Goal: Information Seeking & Learning: Learn about a topic

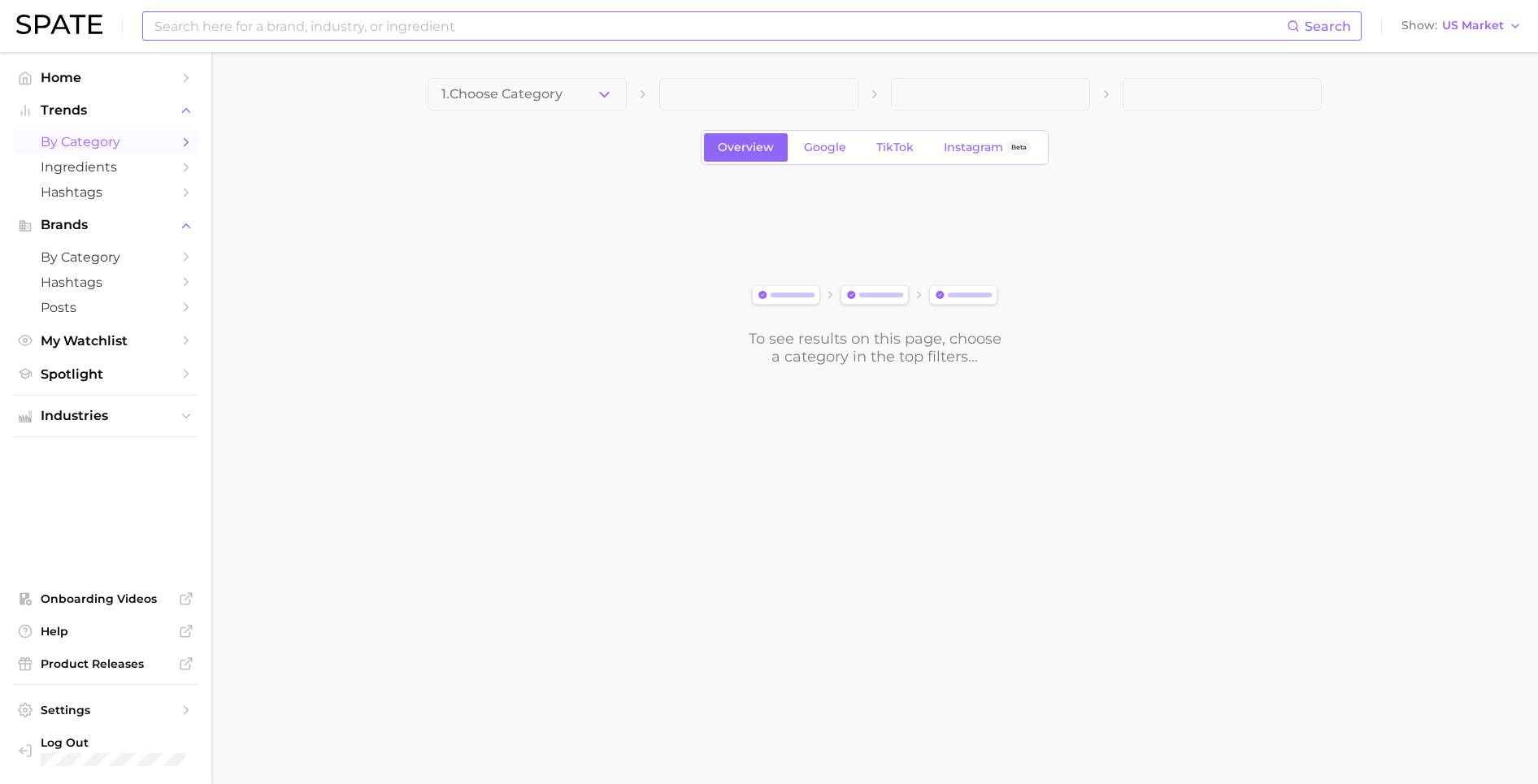
click at [278, 25] on input at bounding box center [720, 26] width 1134 height 28
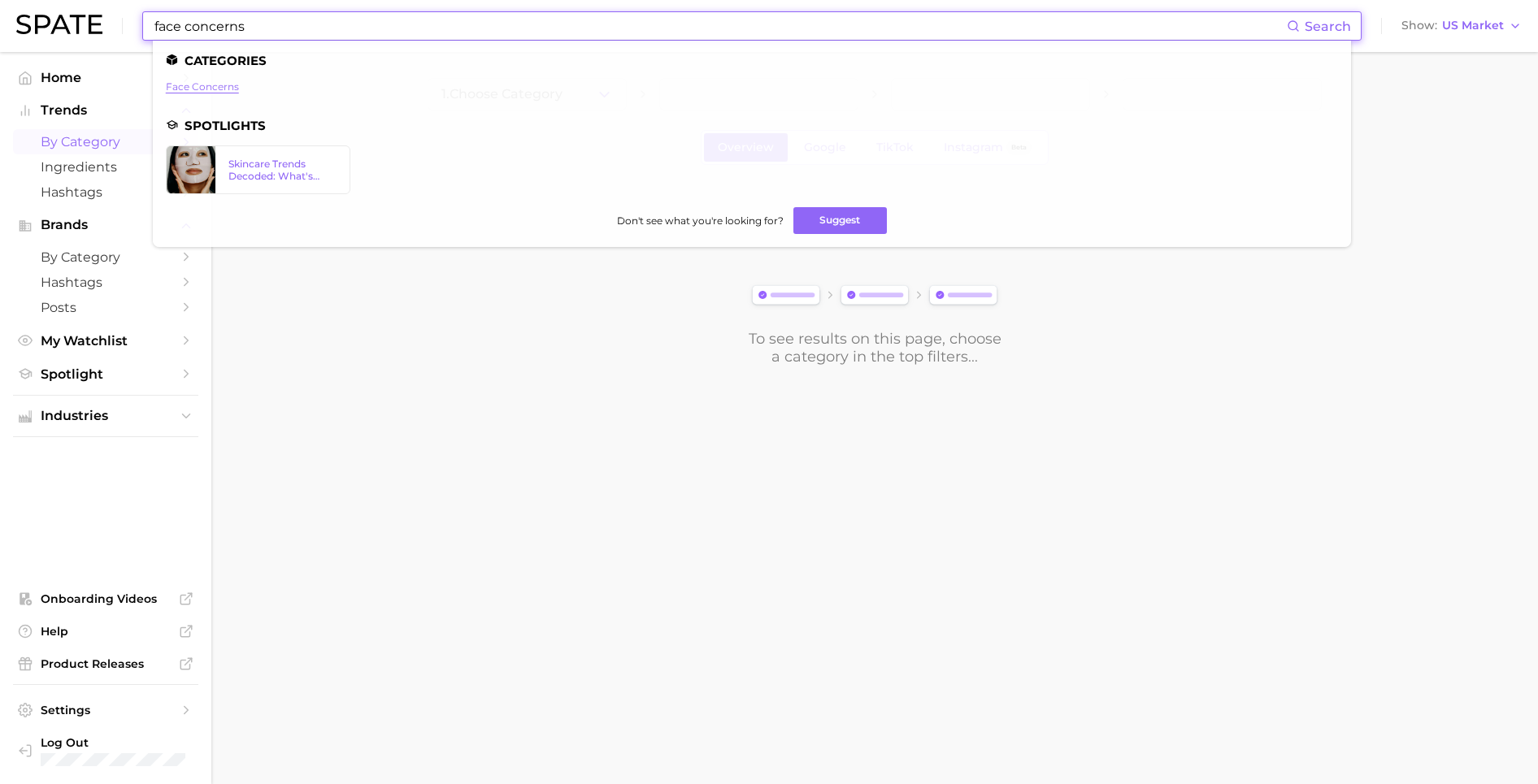
type input "face concerns"
click at [207, 85] on link "face concerns" at bounding box center [202, 86] width 73 height 13
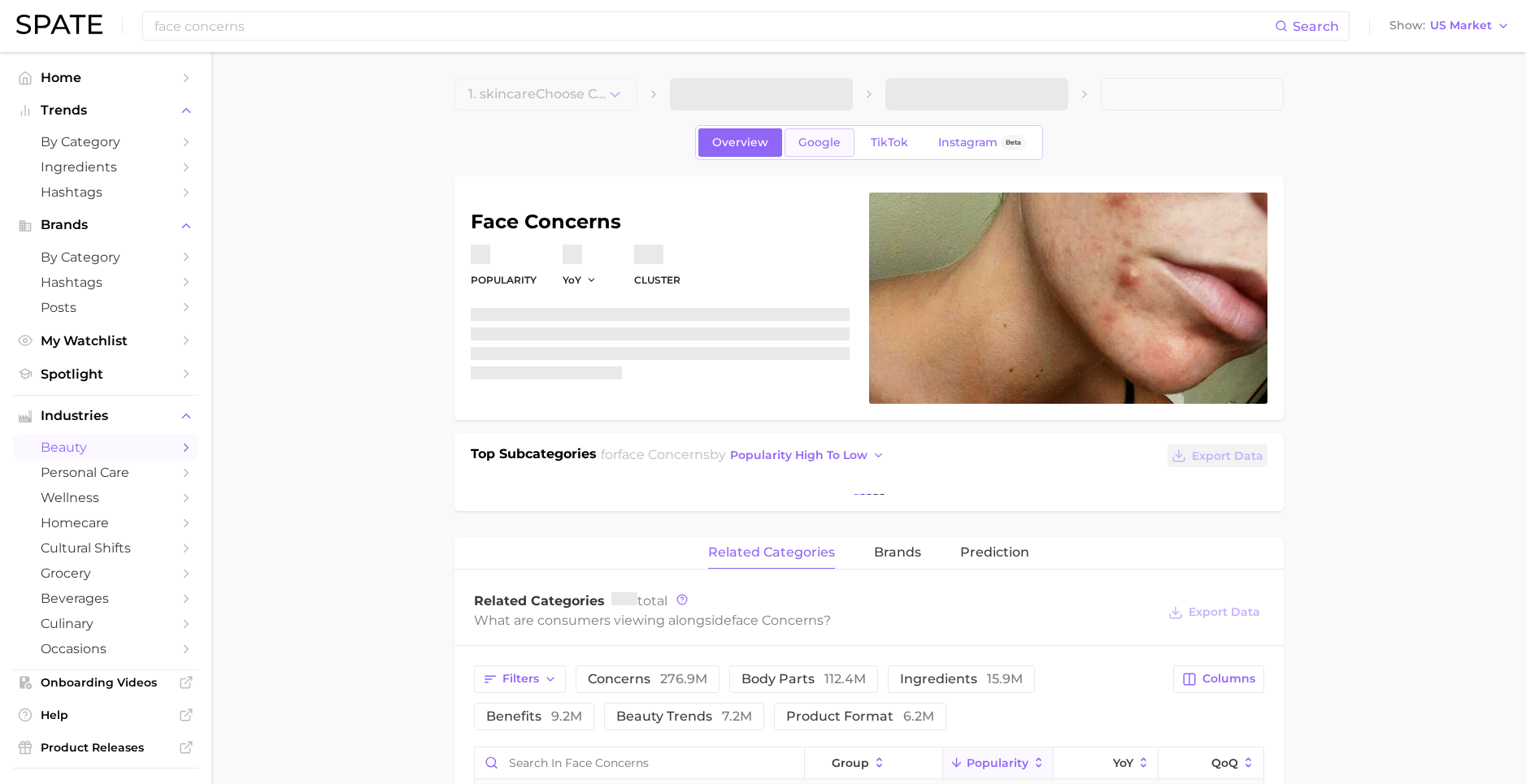
click at [811, 142] on span "Google" at bounding box center [820, 142] width 42 height 13
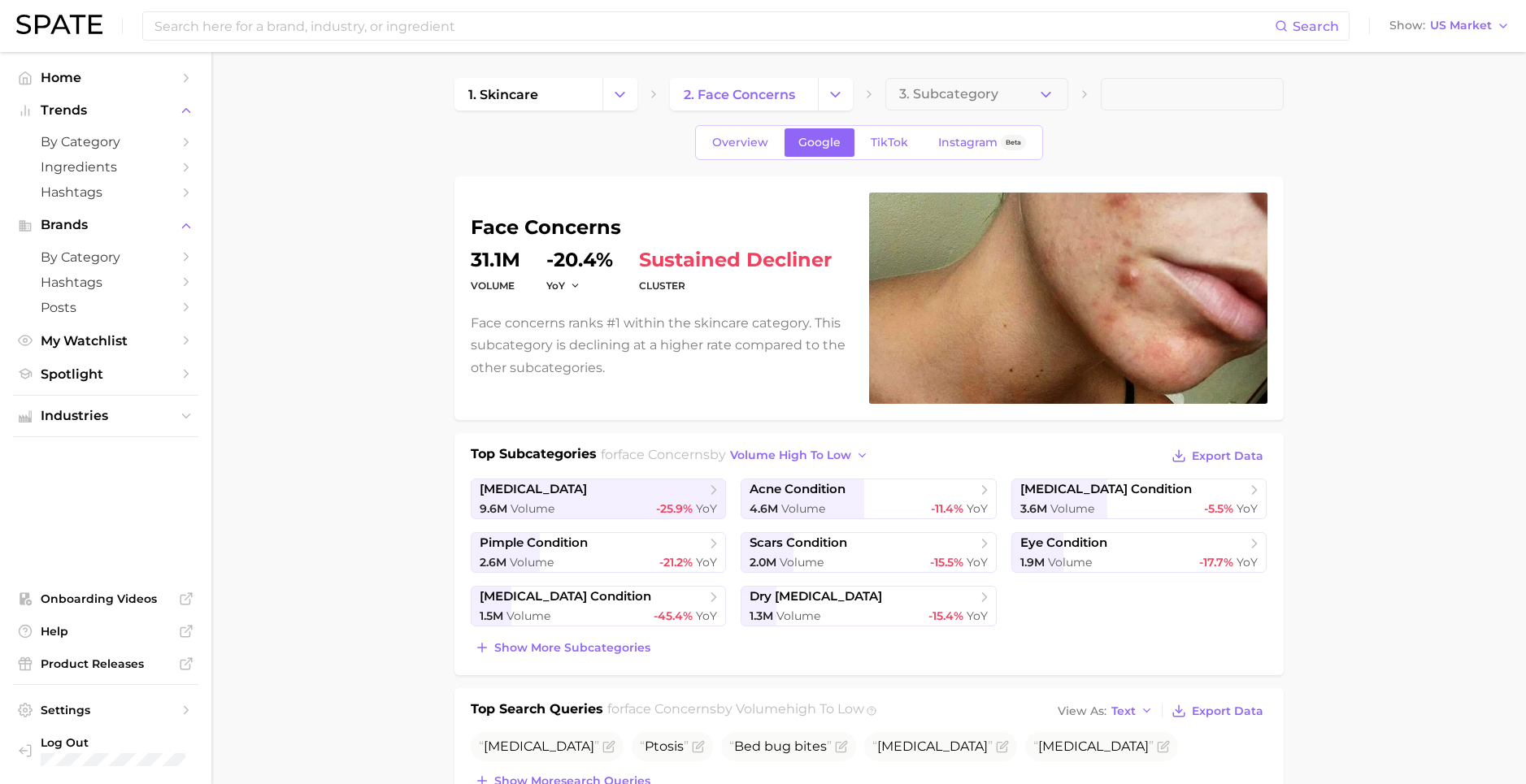
click at [37, 22] on img at bounding box center [59, 23] width 86 height 19
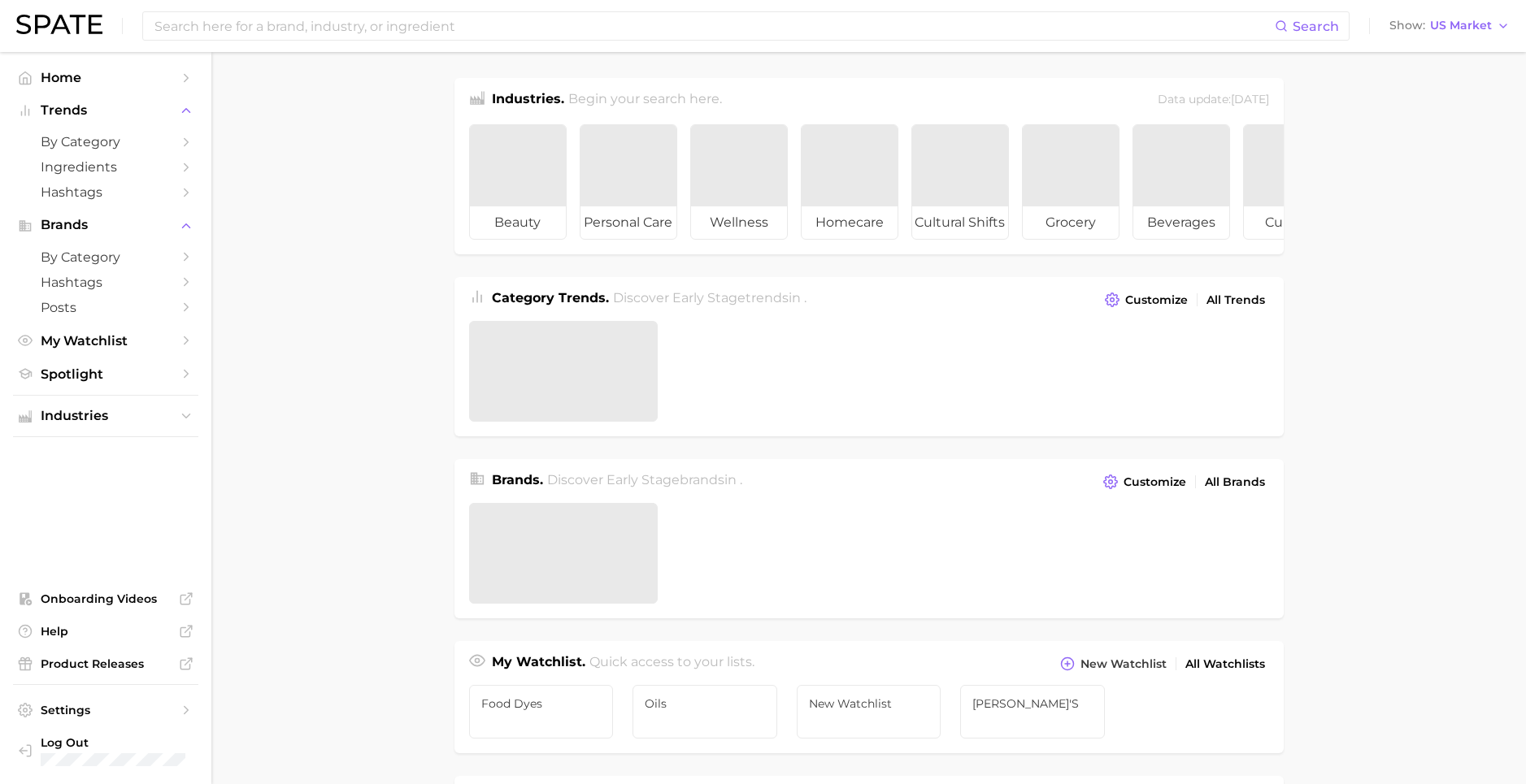
click at [74, 25] on img at bounding box center [59, 23] width 86 height 19
